Goal: Check status: Check status

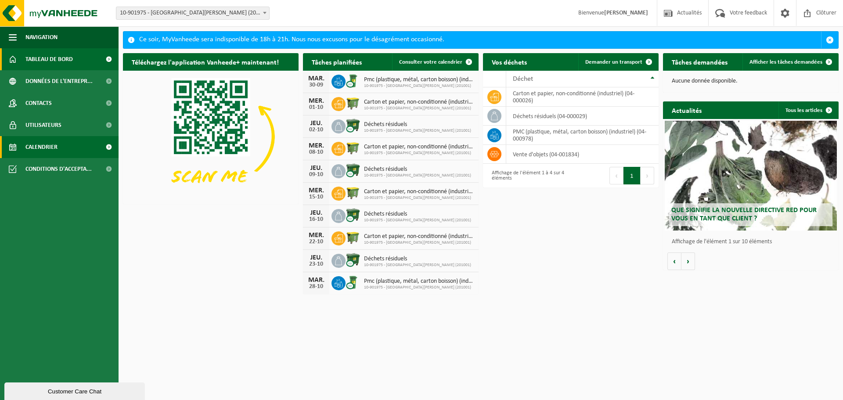
click at [52, 140] on span "Calendrier" at bounding box center [41, 147] width 32 height 22
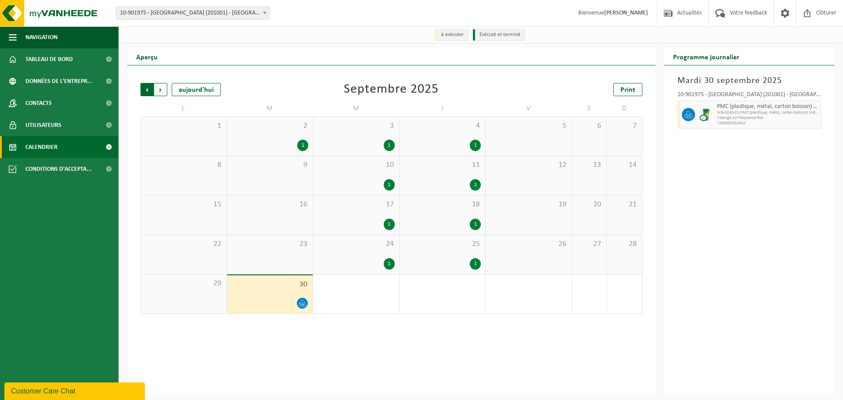
click at [155, 92] on span "Suivant" at bounding box center [160, 89] width 13 height 13
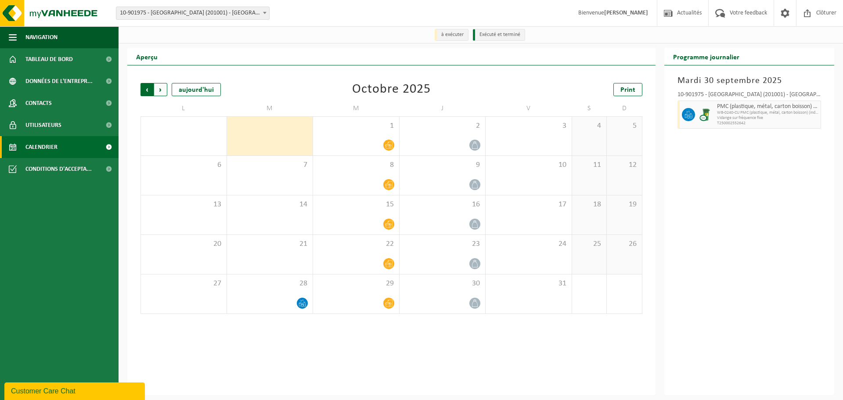
click at [159, 90] on span "Suivant" at bounding box center [160, 89] width 13 height 13
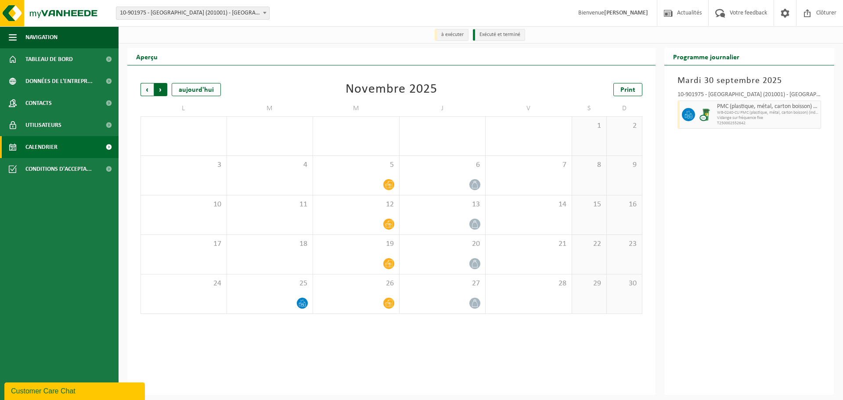
click at [141, 89] on span "Précédent" at bounding box center [146, 89] width 13 height 13
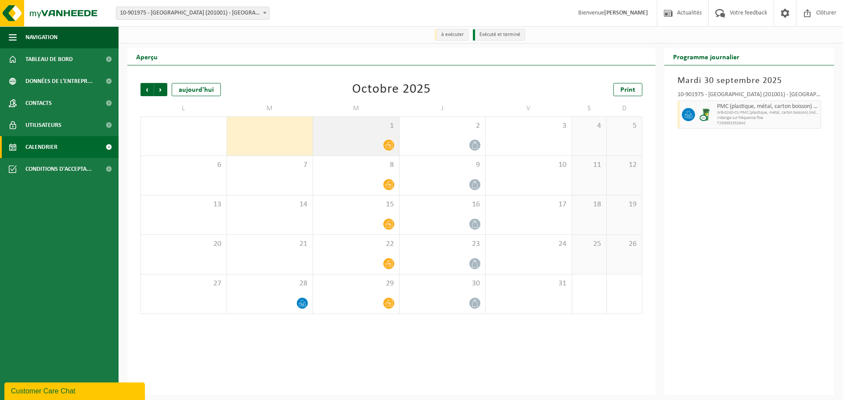
click at [388, 148] on icon at bounding box center [388, 144] width 7 height 7
